Goal: Navigation & Orientation: Find specific page/section

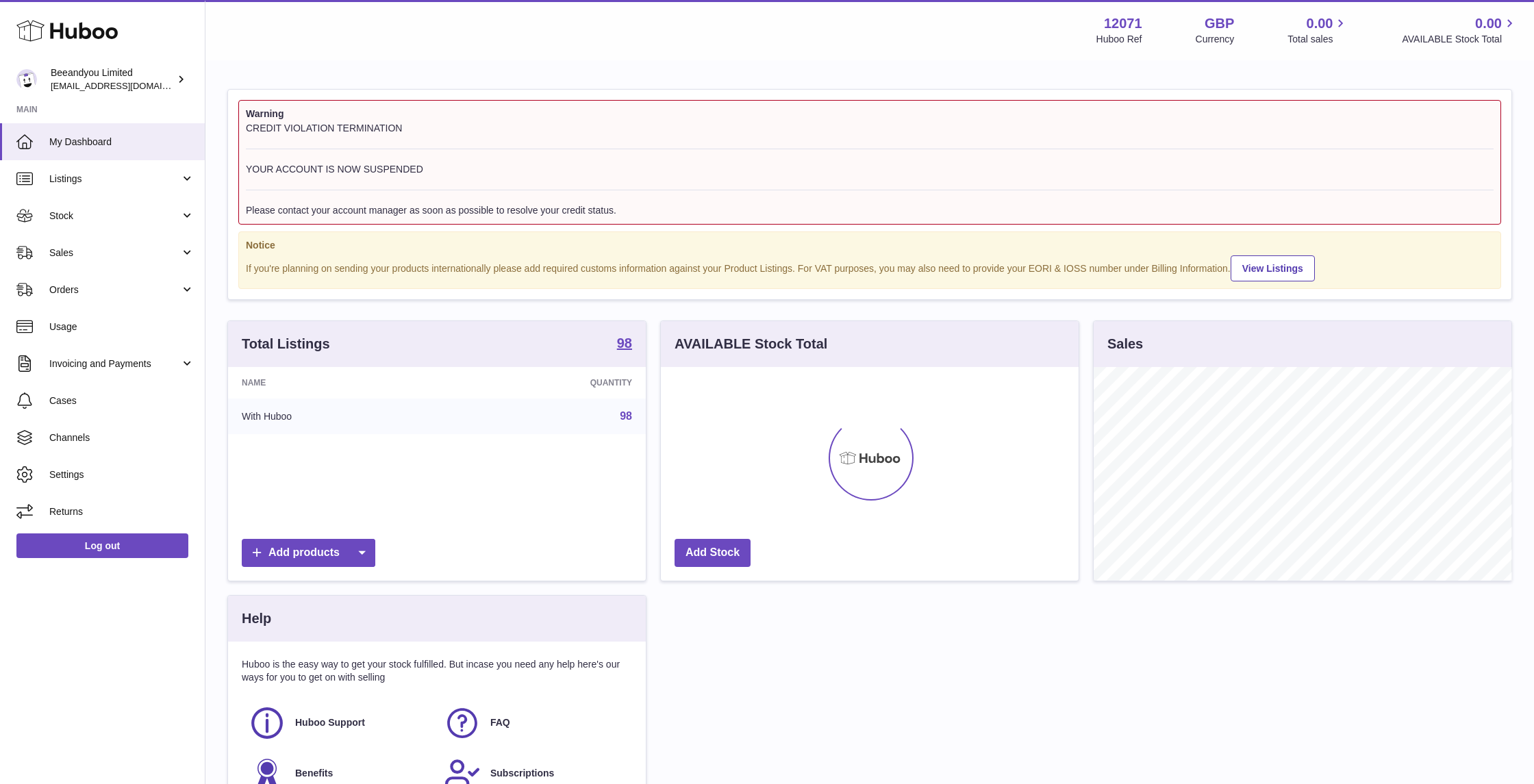
scroll to position [213, 418]
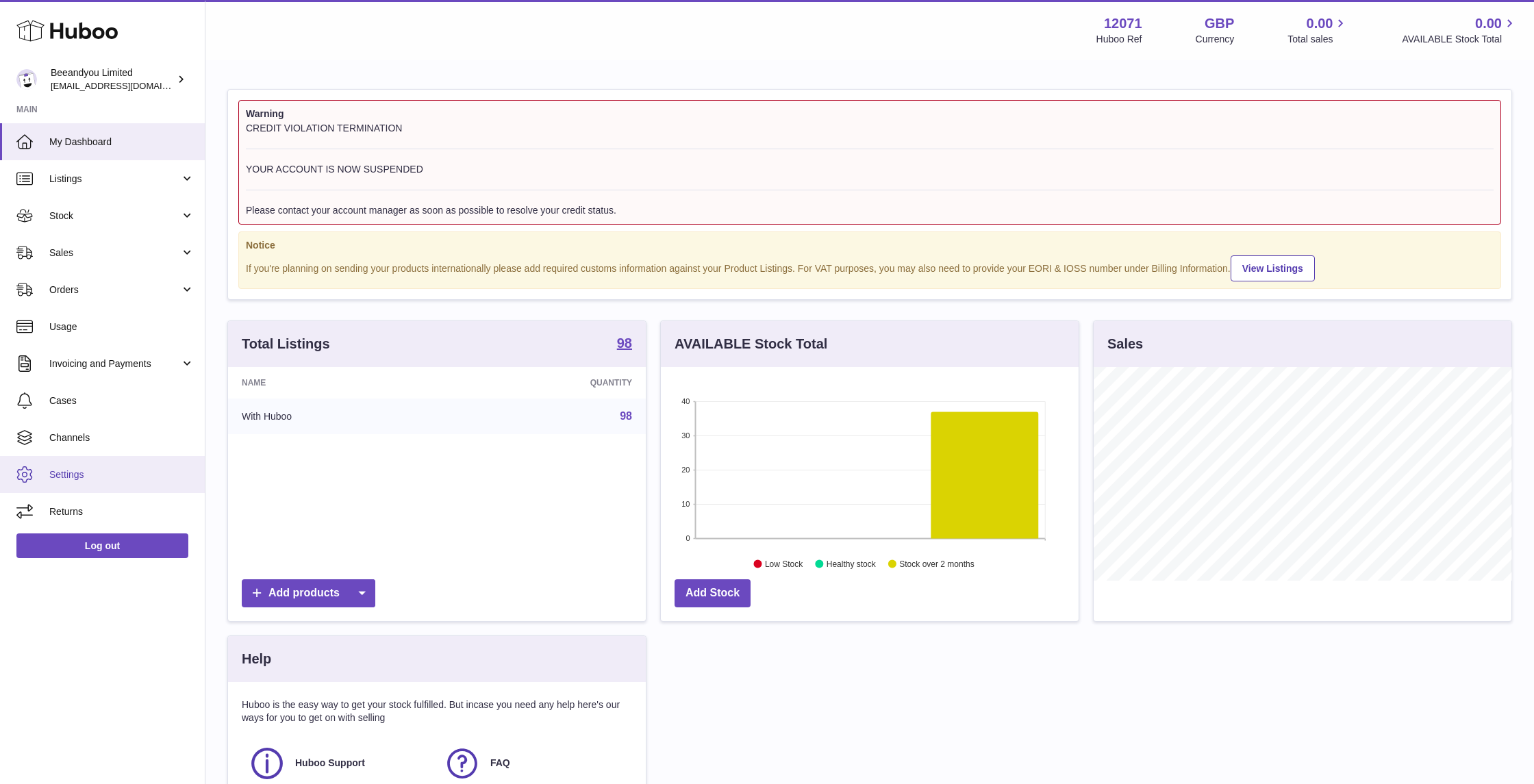
click at [88, 477] on span "Settings" at bounding box center [121, 475] width 145 height 13
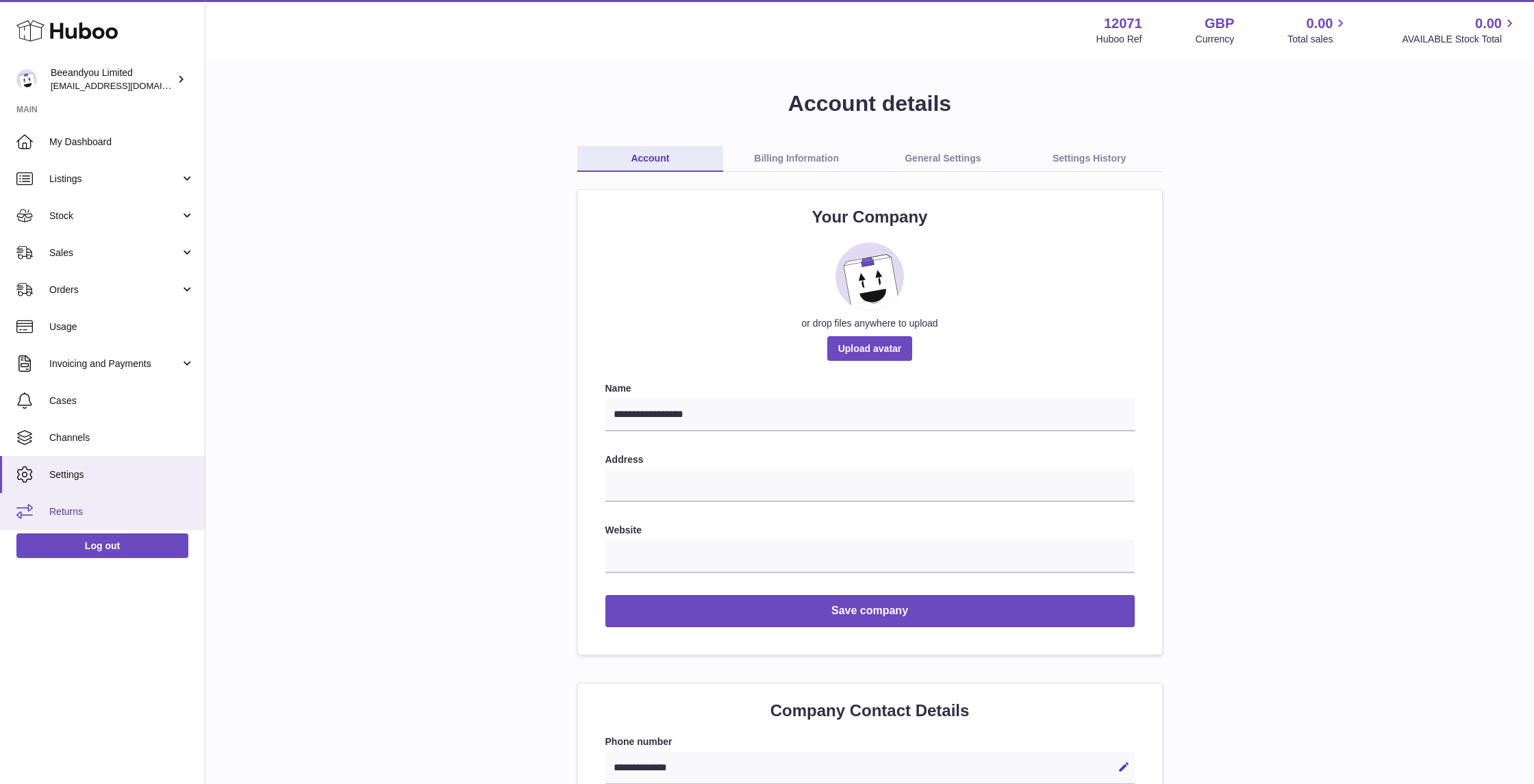
click at [114, 512] on span "Returns" at bounding box center [121, 512] width 145 height 13
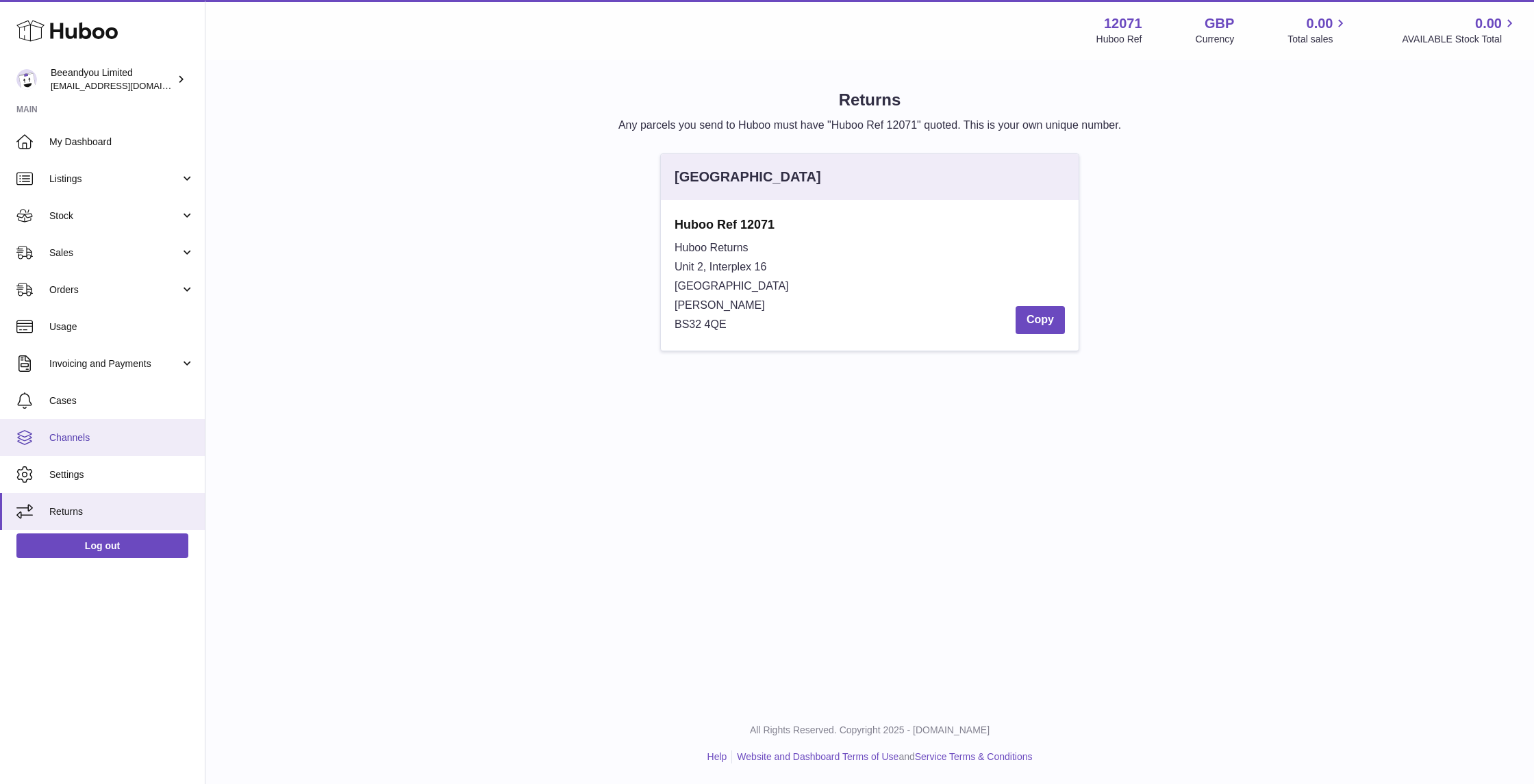
click at [112, 435] on span "Channels" at bounding box center [121, 438] width 145 height 13
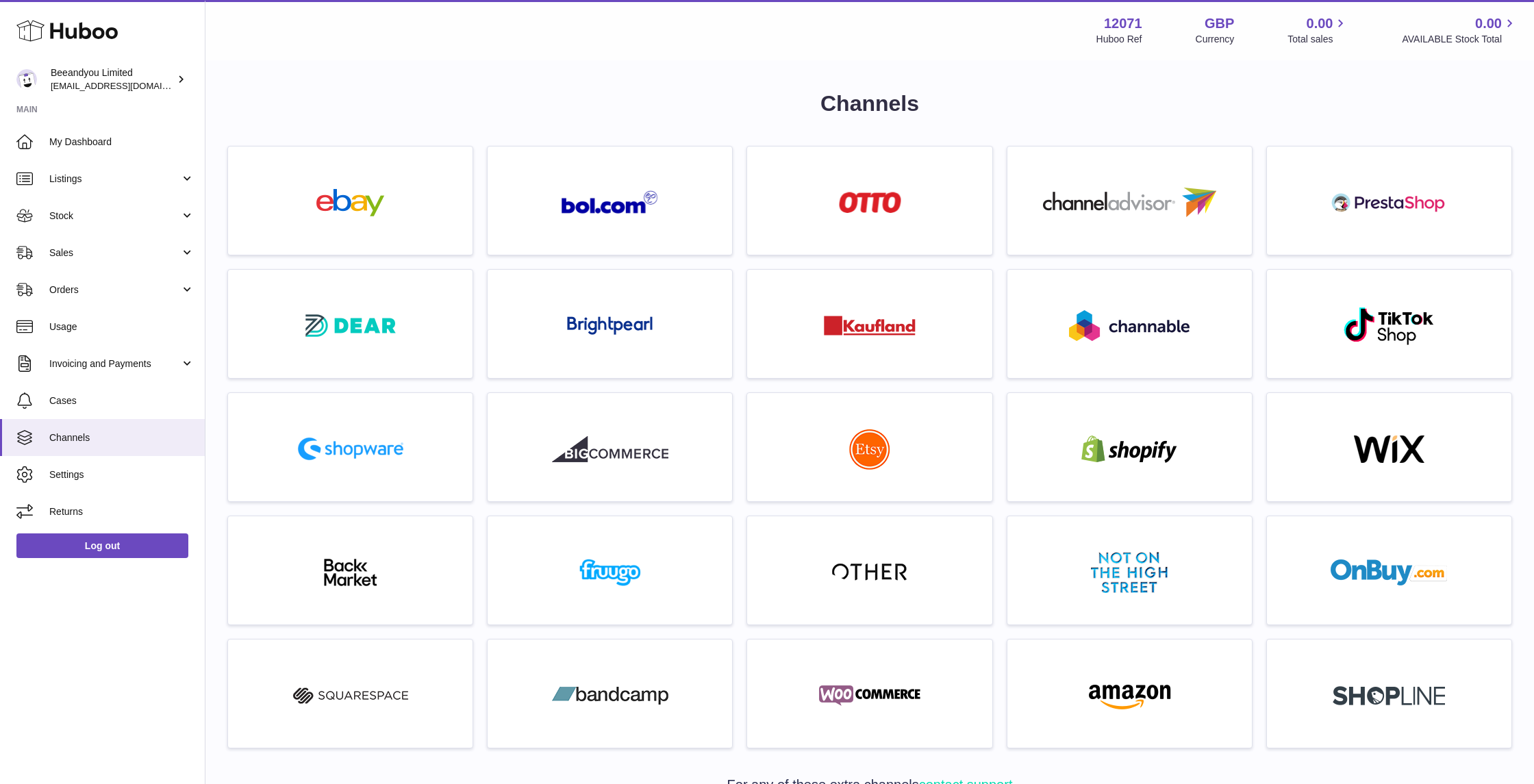
click at [779, 91] on h1 "Channels" at bounding box center [870, 103] width 1285 height 29
drag, startPoint x: 779, startPoint y: 91, endPoint x: 955, endPoint y: 100, distance: 176.2
click at [955, 100] on h1 "Channels" at bounding box center [870, 103] width 1285 height 29
click at [904, 110] on h1 "Channels" at bounding box center [870, 103] width 1285 height 29
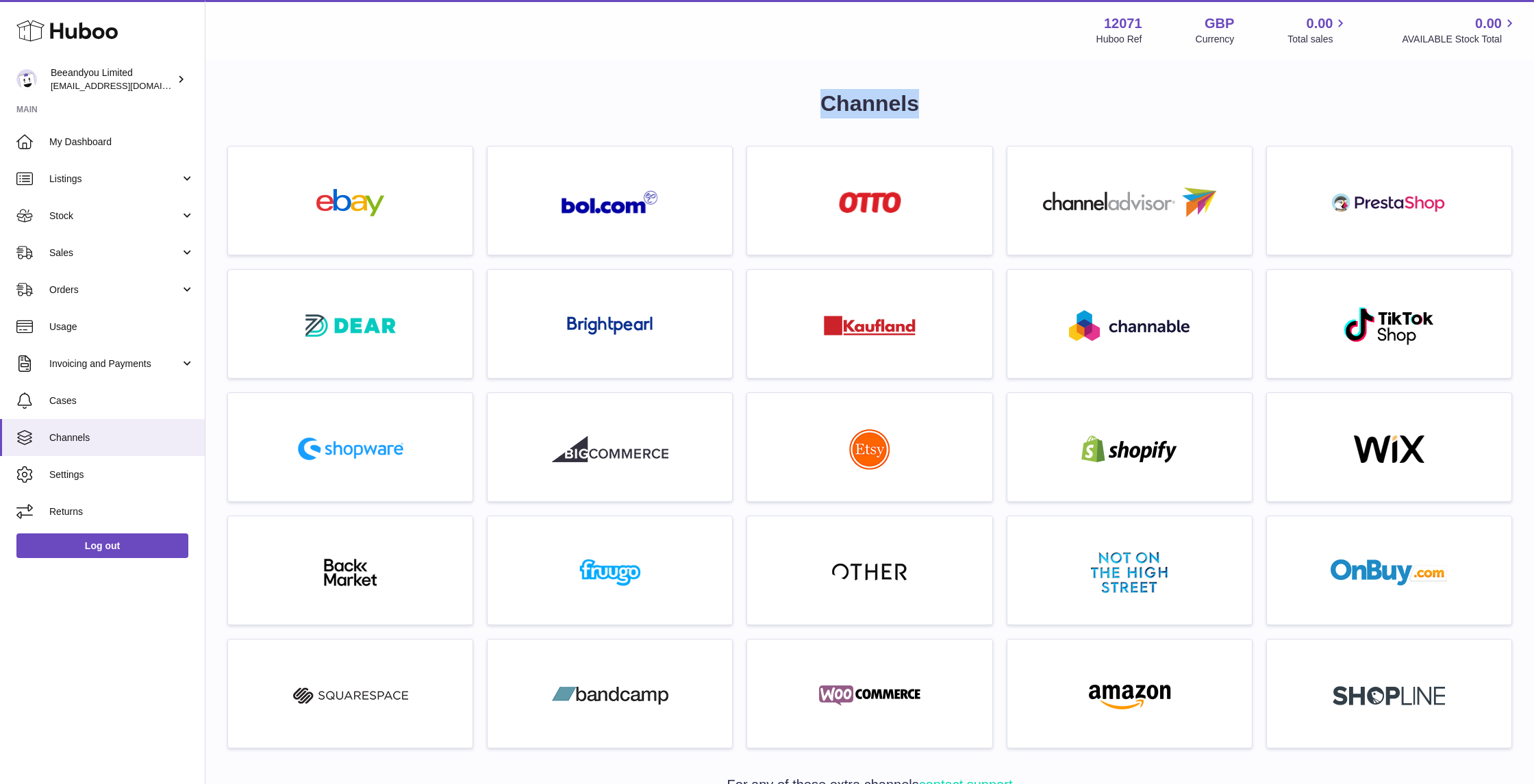
drag, startPoint x: 922, startPoint y: 110, endPoint x: 797, endPoint y: 102, distance: 125.3
click at [797, 102] on h1 "Channels" at bounding box center [870, 103] width 1285 height 29
